Goal: Obtain resource: Download file/media

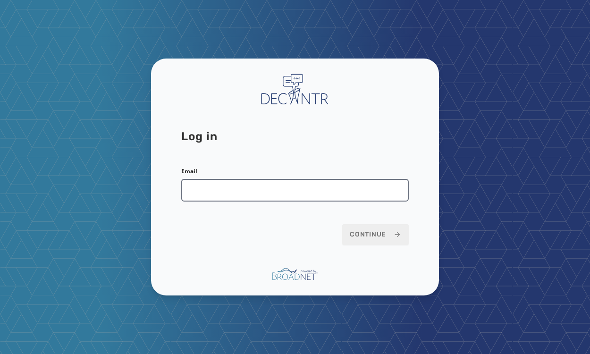
click at [243, 186] on input "Email" at bounding box center [294, 190] width 227 height 23
type input "**********"
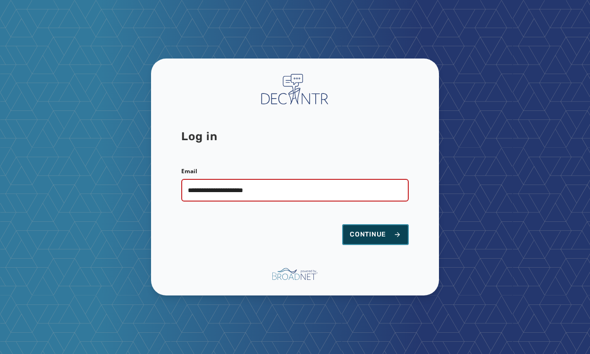
click at [386, 233] on span "Continue" at bounding box center [375, 234] width 51 height 9
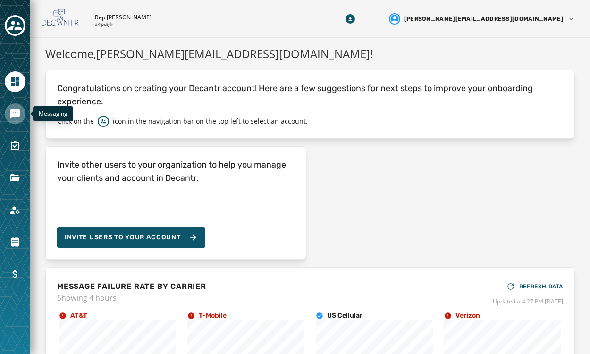
click at [16, 113] on icon "Navigate to Messaging" at bounding box center [14, 113] width 9 height 9
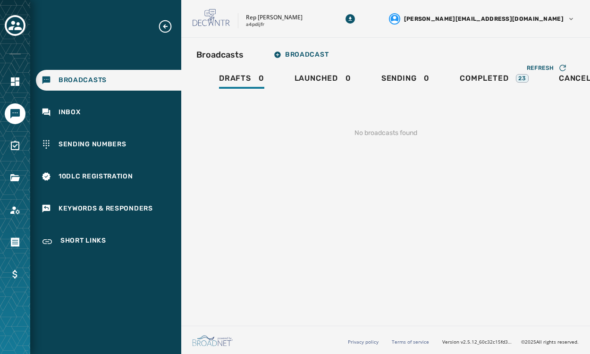
click at [13, 39] on div at bounding box center [15, 177] width 30 height 354
click at [13, 23] on icon "Toggle account select drawer" at bounding box center [14, 25] width 13 height 9
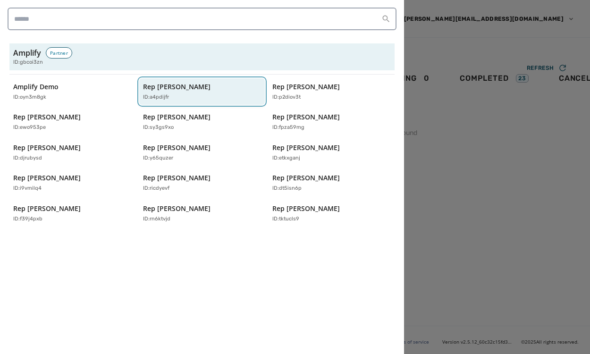
click at [174, 96] on div "ID: a4pdijfr" at bounding box center [197, 97] width 109 height 8
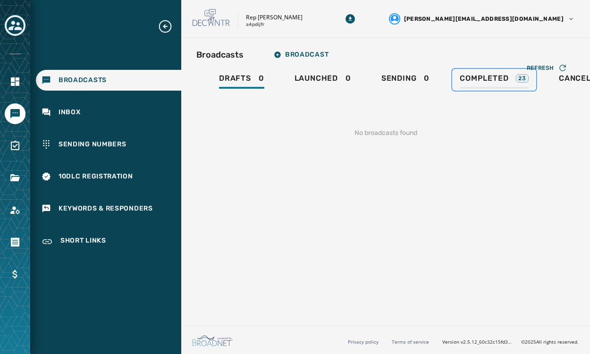
click at [476, 78] on span "Completed" at bounding box center [483, 78] width 49 height 9
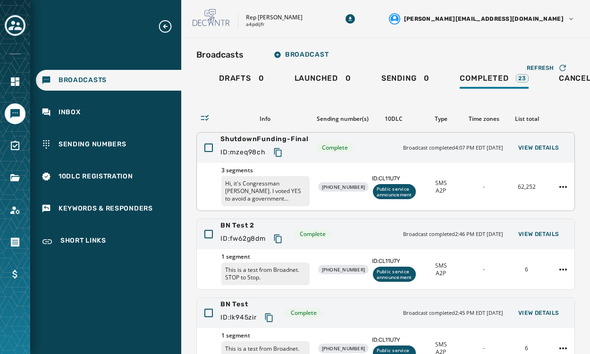
click at [362, 169] on div "3 segments Hi, it's Congressman Abe Hamadeh. I voted YES to avoid a government …" at bounding box center [385, 187] width 377 height 48
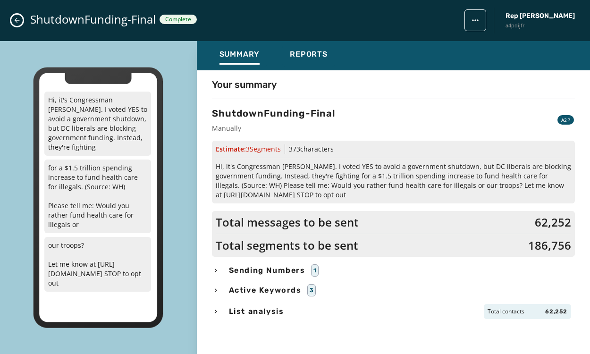
click at [239, 267] on span "Sending Numbers" at bounding box center [267, 270] width 80 height 11
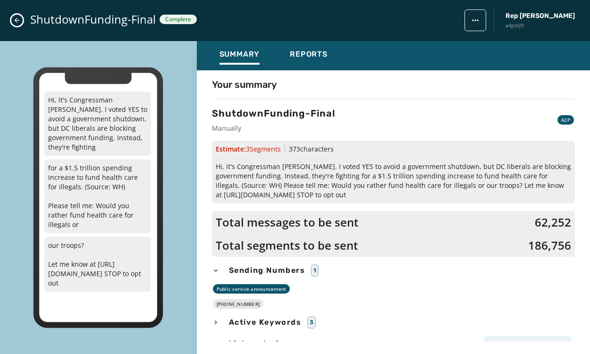
scroll to position [10, 0]
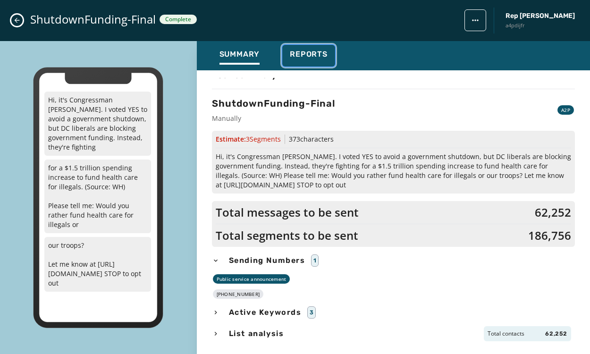
click at [306, 55] on span "Reports" at bounding box center [309, 54] width 38 height 9
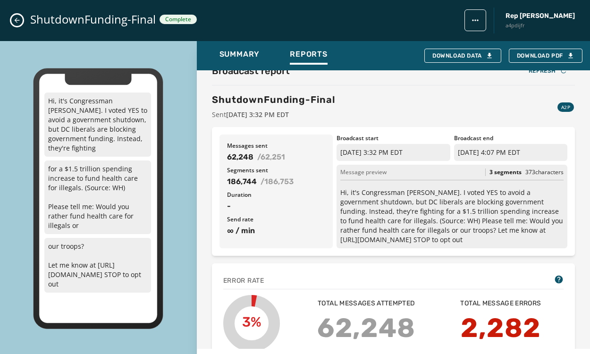
scroll to position [14, 0]
click at [534, 55] on span "Download PDF" at bounding box center [546, 56] width 58 height 8
click at [451, 50] on button "Download Data" at bounding box center [462, 56] width 77 height 14
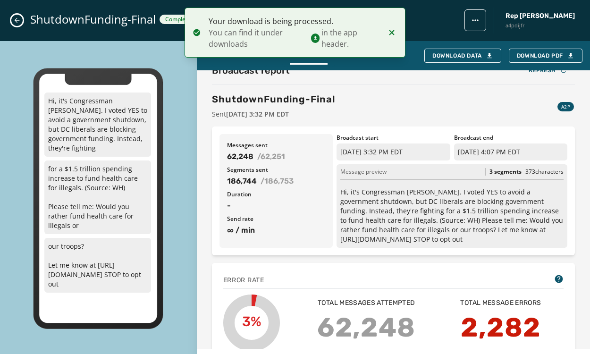
click at [17, 17] on icon "Close admin drawer" at bounding box center [17, 21] width 8 height 8
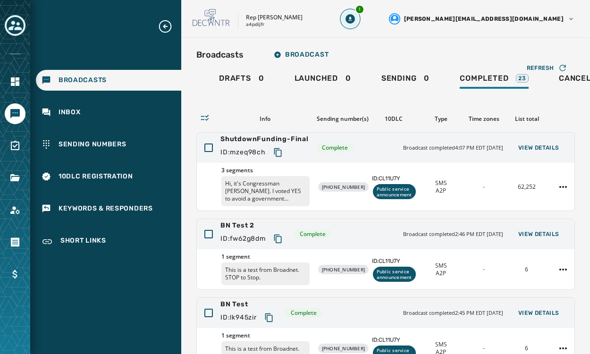
click at [364, 13] on div "1" at bounding box center [359, 9] width 9 height 9
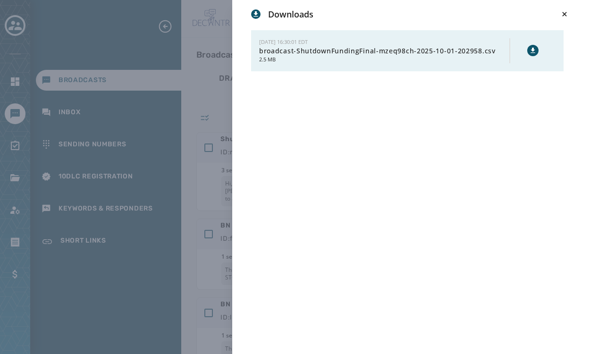
click at [528, 50] on button at bounding box center [532, 50] width 11 height 11
click at [565, 12] on icon at bounding box center [563, 13] width 9 height 9
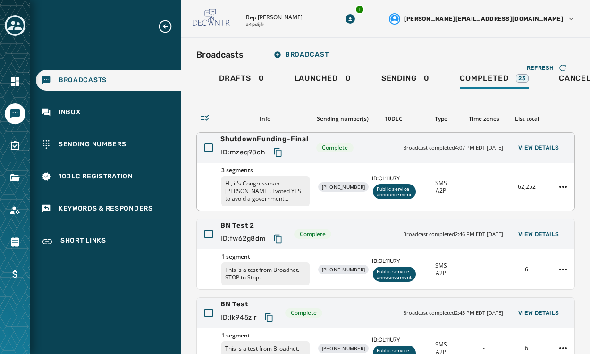
click at [357, 175] on div "3 segments Hi, it's Congressman Abe Hamadeh. I voted YES to avoid a government …" at bounding box center [385, 187] width 377 height 48
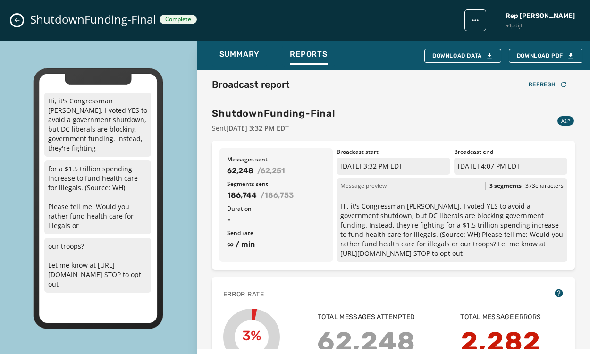
click at [392, 136] on div "Broadcast report Refresh ShutdownFunding-Final Sent September 30, 2025 3:32 PM …" at bounding box center [393, 209] width 393 height 278
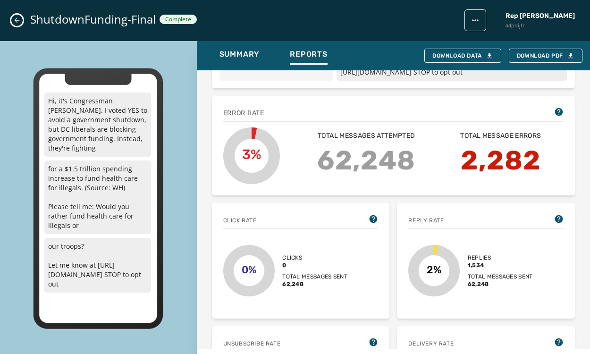
scroll to position [6, 0]
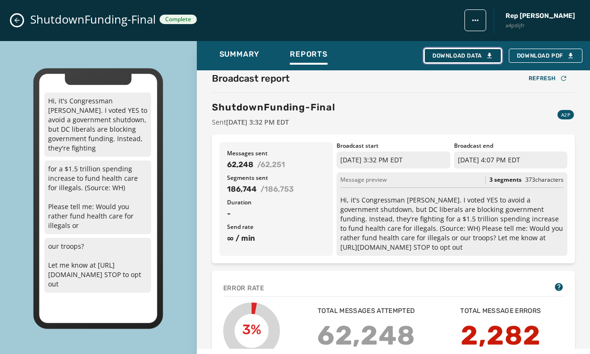
click at [454, 54] on div "Download Data" at bounding box center [462, 56] width 61 height 8
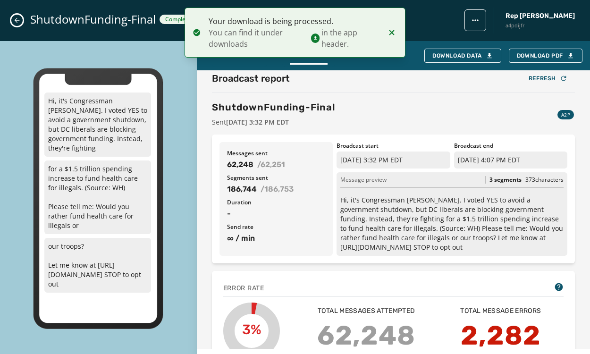
click at [14, 20] on icon "Close admin drawer" at bounding box center [17, 21] width 8 height 8
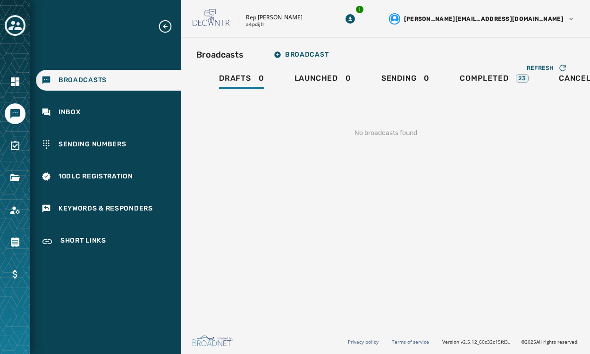
click at [436, 2] on div "Rep Abraham Hamadeh a4pdijfr 1 carolyn@meetamplify.com" at bounding box center [385, 19] width 409 height 38
click at [355, 14] on icon "Download Menu" at bounding box center [349, 18] width 9 height 9
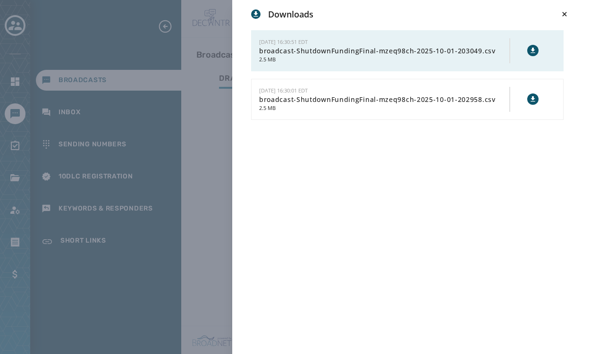
click at [476, 52] on span "broadcast-ShutdownFundingFinal-mzeq98ch-2025-10-01-203049.csv" at bounding box center [384, 50] width 250 height 9
click at [533, 50] on icon at bounding box center [533, 51] width 8 height 8
click at [74, 35] on div "Downloads 10/1/2025 - 16:30:51 EDT broadcast-ShutdownFundingFinal-mzeq98ch-2025…" at bounding box center [295, 177] width 590 height 354
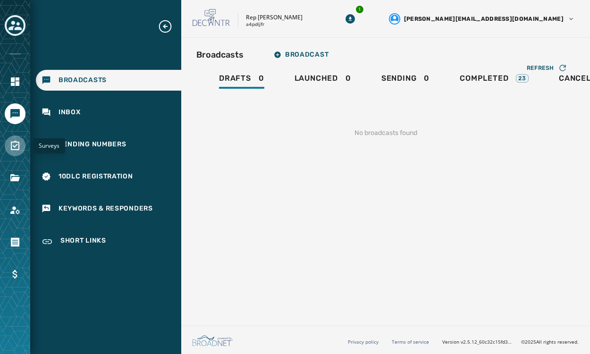
click at [13, 143] on icon "Navigate to Surveys" at bounding box center [14, 145] width 11 height 11
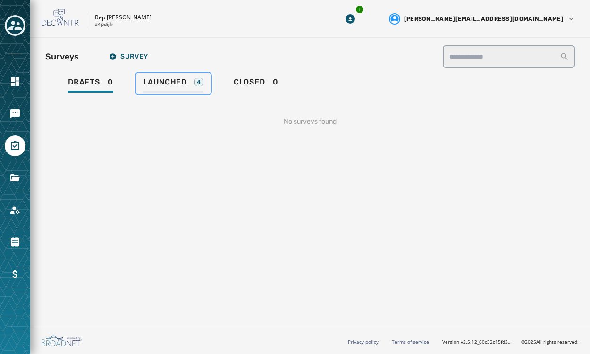
click at [167, 77] on span "Launched" at bounding box center [164, 81] width 43 height 9
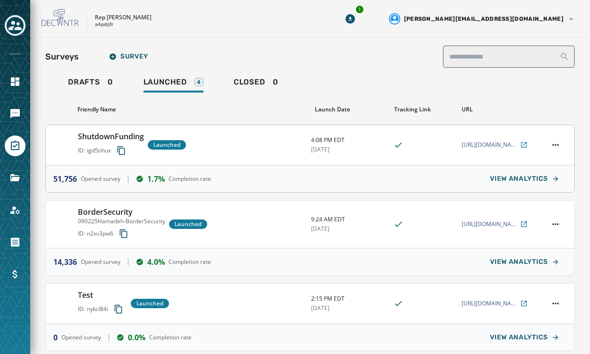
click at [120, 137] on h3 "ShutdownFunding" at bounding box center [111, 136] width 66 height 11
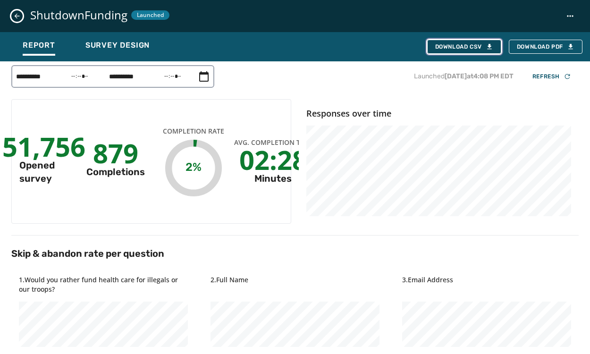
click at [451, 51] on button "Download CSV" at bounding box center [464, 47] width 74 height 14
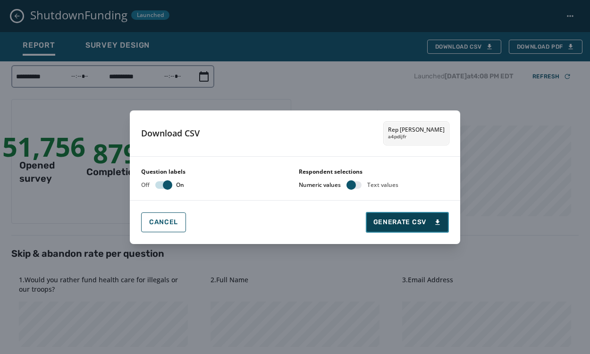
click at [392, 225] on span "Generate CSV" at bounding box center [407, 221] width 68 height 9
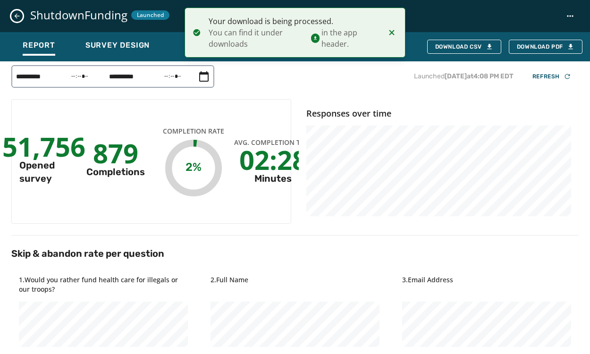
click at [15, 15] on icon "Close survey details drawer" at bounding box center [17, 16] width 5 height 5
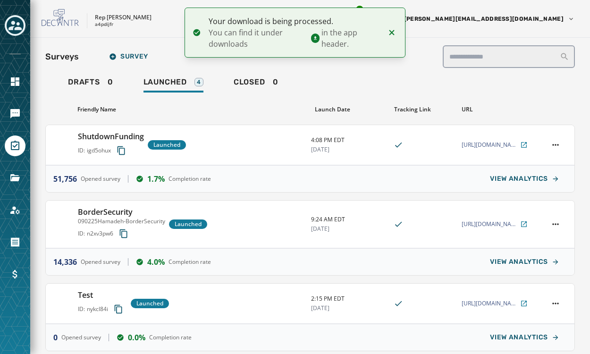
click at [355, 20] on icon "Download Menu" at bounding box center [349, 18] width 9 height 9
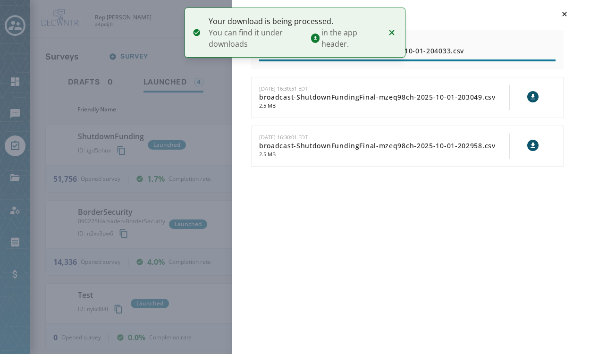
click at [389, 31] on icon "Notifications (F8)" at bounding box center [391, 32] width 5 height 5
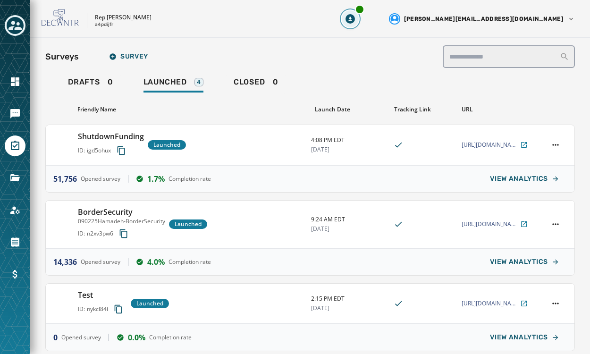
click at [359, 13] on button "Download Menu" at bounding box center [350, 18] width 17 height 17
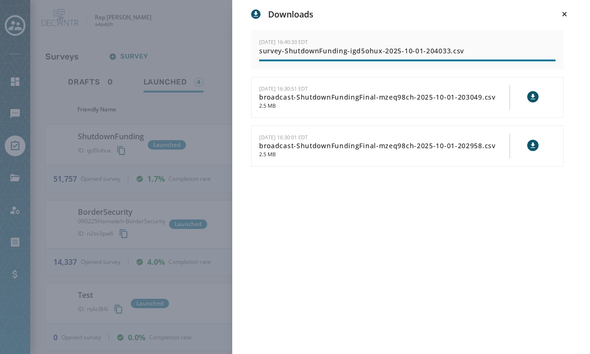
click at [446, 49] on span "survey-ShutdownFunding-igd5ohux-2025-10-01-204033.csv" at bounding box center [407, 50] width 296 height 9
click at [465, 24] on div "Downloads 10/1/2025 - 16:40:33 EDT survey-ShutdownFunding-igd5ohux-2025-10-01-2…" at bounding box center [411, 185] width 320 height 354
click at [564, 8] on button at bounding box center [564, 14] width 13 height 13
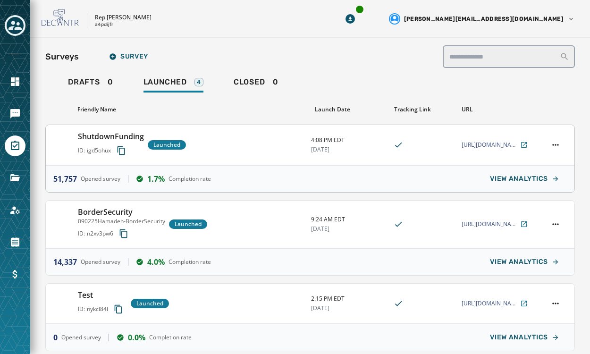
click at [208, 146] on div "ShutdownFunding ID: igd5ohux Launched" at bounding box center [190, 145] width 225 height 28
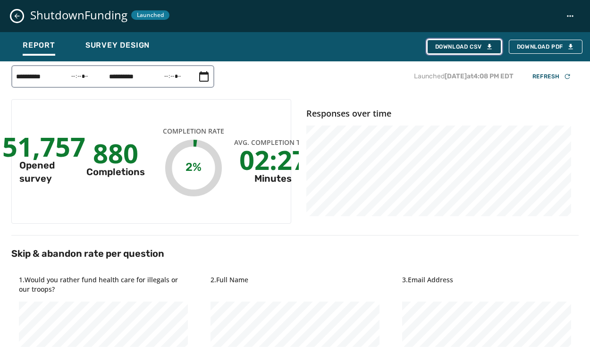
click at [452, 49] on div "Download CSV" at bounding box center [464, 47] width 58 height 8
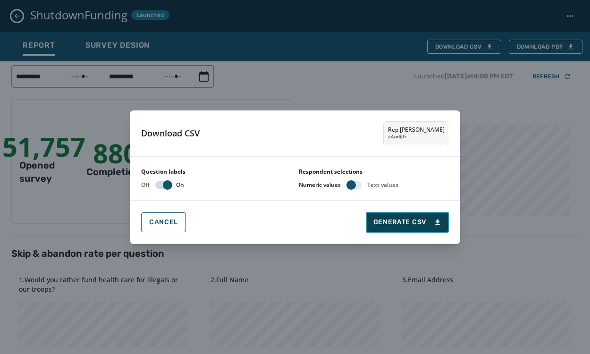
click at [390, 229] on button "Generate CSV" at bounding box center [407, 222] width 83 height 21
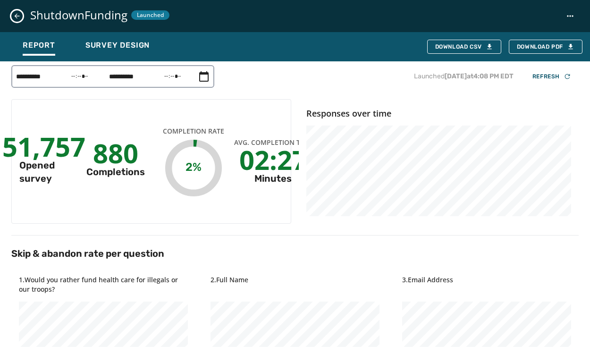
click at [24, 13] on div "ShutdownFunding Launched" at bounding box center [295, 16] width 590 height 32
click at [17, 17] on icon "Close survey details drawer" at bounding box center [17, 16] width 8 height 8
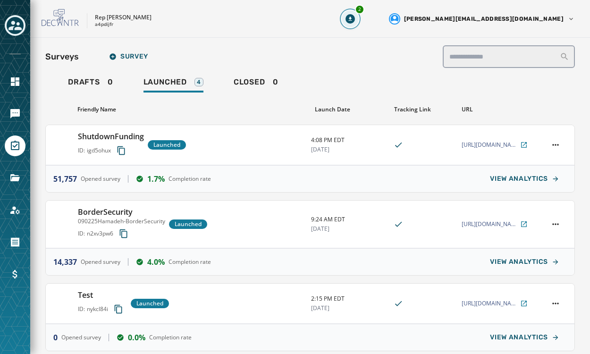
click at [355, 22] on icon "Download Menu" at bounding box center [349, 18] width 9 height 9
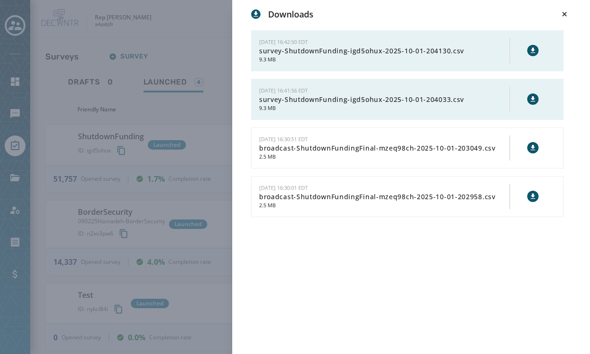
click at [423, 56] on span "9.3 MB" at bounding box center [384, 60] width 250 height 8
click at [532, 52] on icon at bounding box center [532, 50] width 4 height 5
